Goal: Task Accomplishment & Management: Complete application form

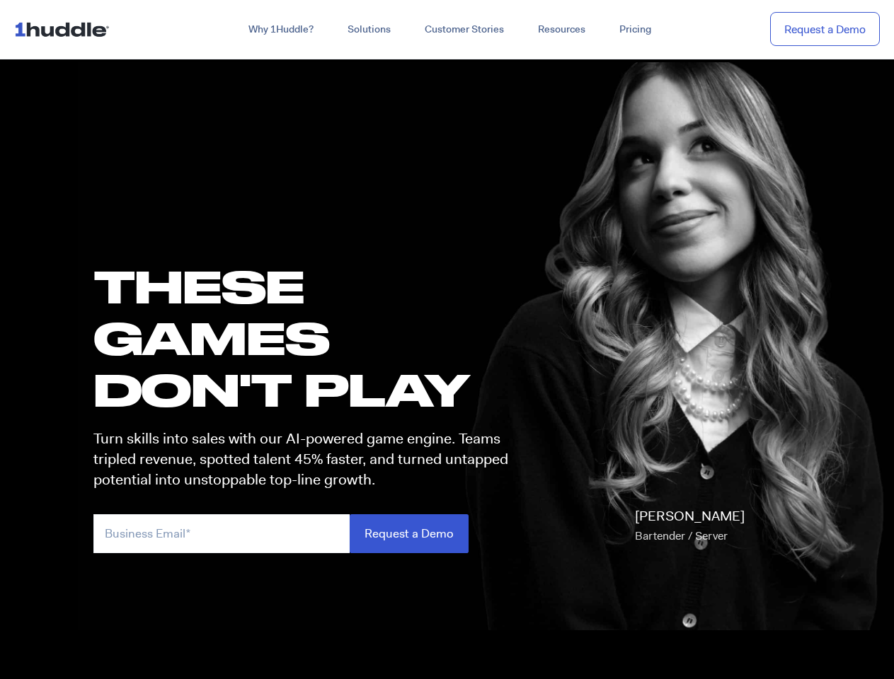
click at [447, 340] on h1 "these GAMES DON'T PLAY" at bounding box center [306, 338] width 427 height 156
click at [280, 30] on link "Why 1Huddle?" at bounding box center [280, 29] width 99 height 25
click at [368, 30] on link "Solutions" at bounding box center [369, 29] width 77 height 25
click at [561, 30] on link "Resources" at bounding box center [561, 29] width 81 height 25
click at [307, 534] on input "email" at bounding box center [221, 534] width 256 height 39
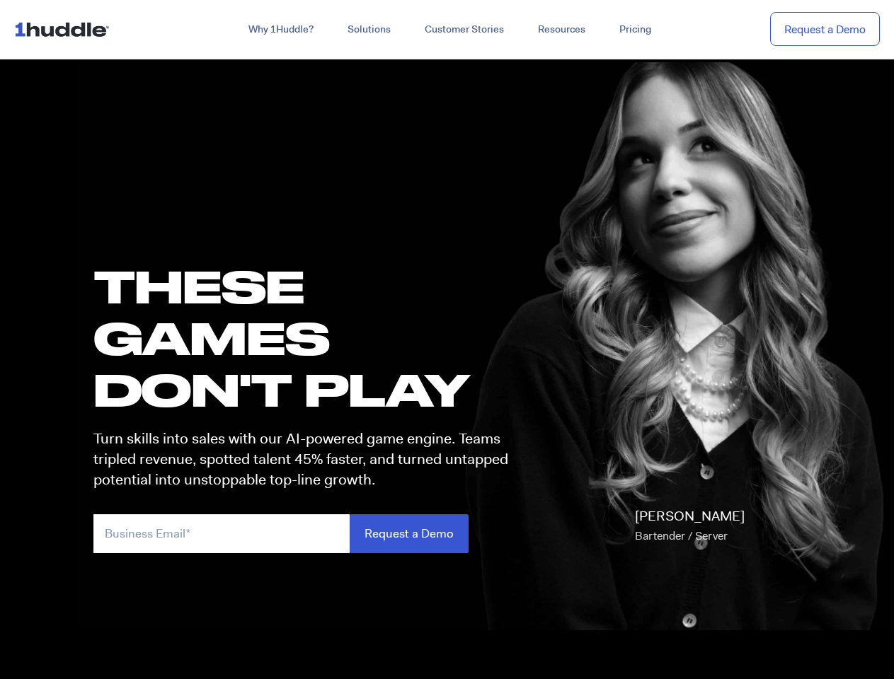
click at [408, 534] on input "Request a Demo" at bounding box center [409, 534] width 119 height 39
